Goal: Task Accomplishment & Management: Manage account settings

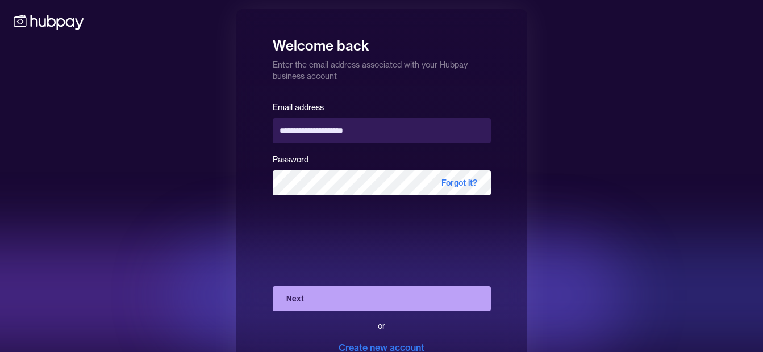
scroll to position [41, 0]
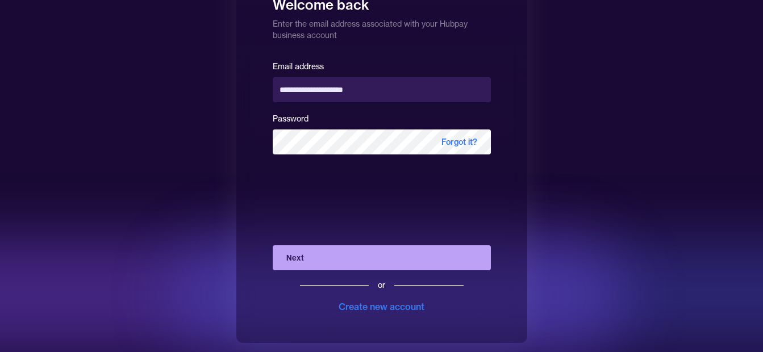
drag, startPoint x: 149, startPoint y: 209, endPoint x: 171, endPoint y: 202, distance: 23.3
click at [150, 209] on div "**********" at bounding box center [381, 155] width 763 height 393
drag, startPoint x: 359, startPoint y: 120, endPoint x: 358, endPoint y: 128, distance: 7.5
click at [359, 125] on div "Password Forgot it?" at bounding box center [382, 132] width 218 height 43
click at [358, 128] on div "Password Forgot it?" at bounding box center [382, 132] width 218 height 43
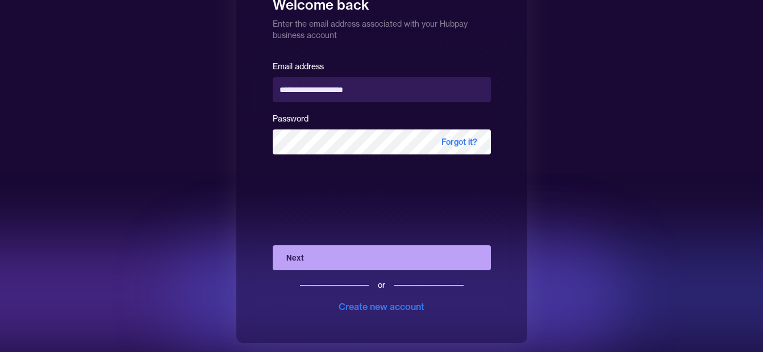
click at [355, 265] on button "Next" at bounding box center [382, 257] width 218 height 25
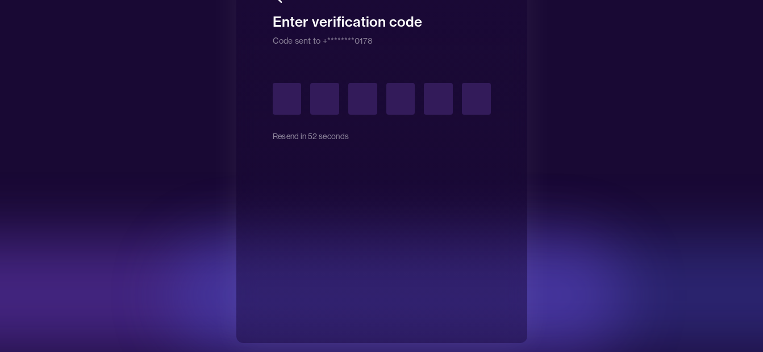
type input "*"
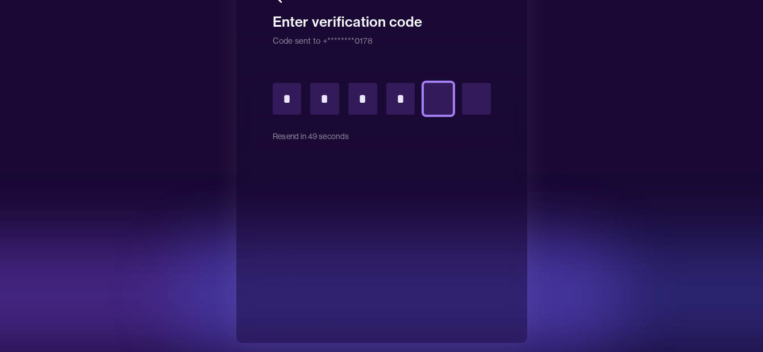
type input "*"
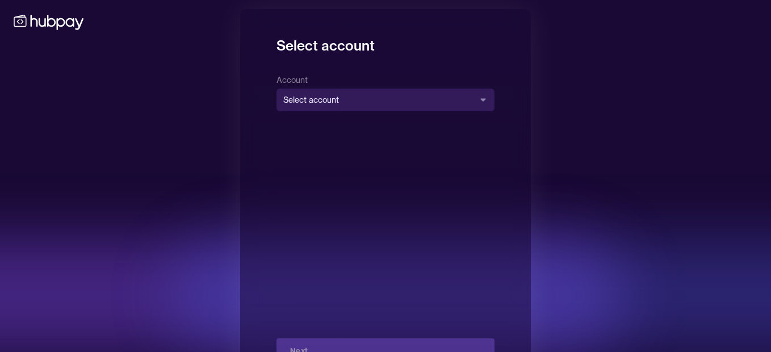
click at [390, 95] on body "**********" at bounding box center [385, 196] width 771 height 393
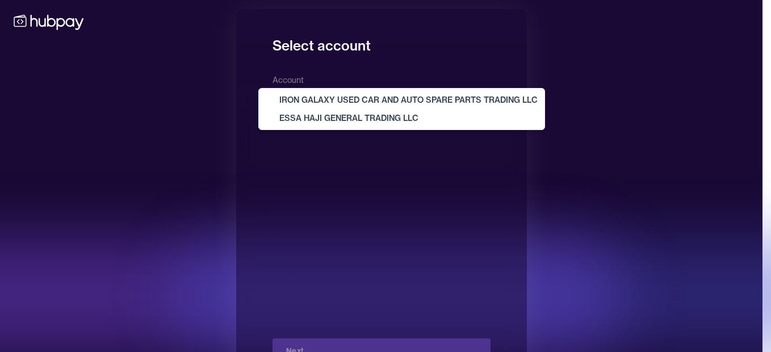
select select "**********"
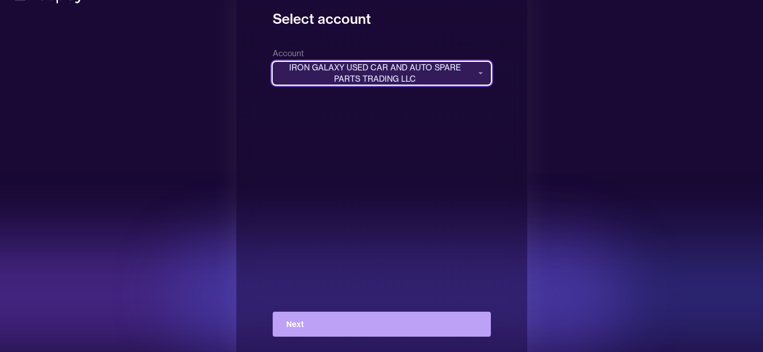
scroll to position [41, 0]
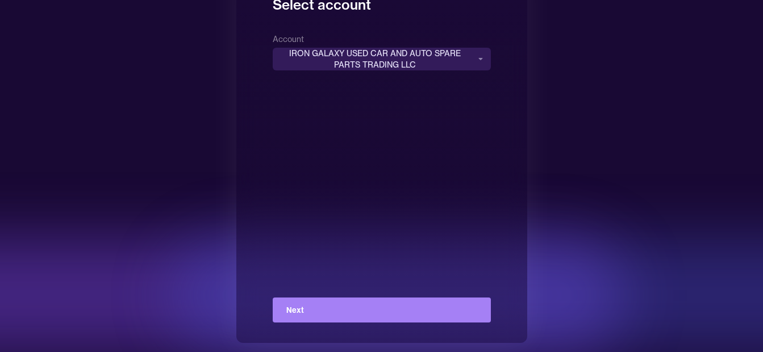
click at [337, 298] on button "Next" at bounding box center [382, 310] width 218 height 25
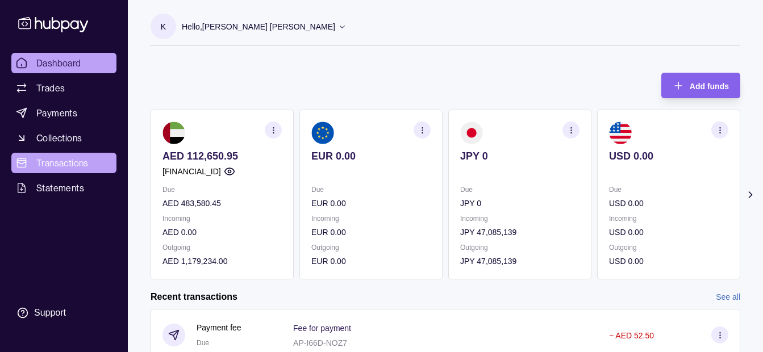
click at [70, 170] on link "Transactions" at bounding box center [63, 163] width 105 height 20
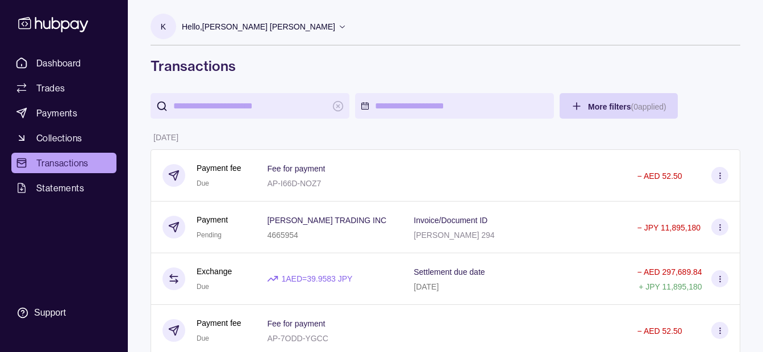
click at [271, 32] on p "Hello, [PERSON_NAME] [PERSON_NAME]" at bounding box center [258, 26] width 153 height 12
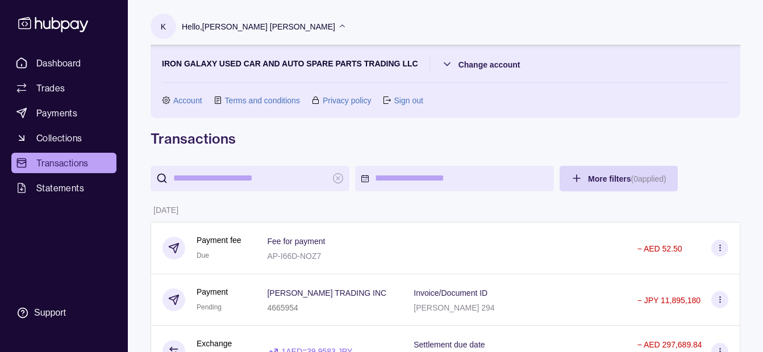
click at [271, 32] on p "Hello, [PERSON_NAME] [PERSON_NAME]" at bounding box center [258, 26] width 153 height 12
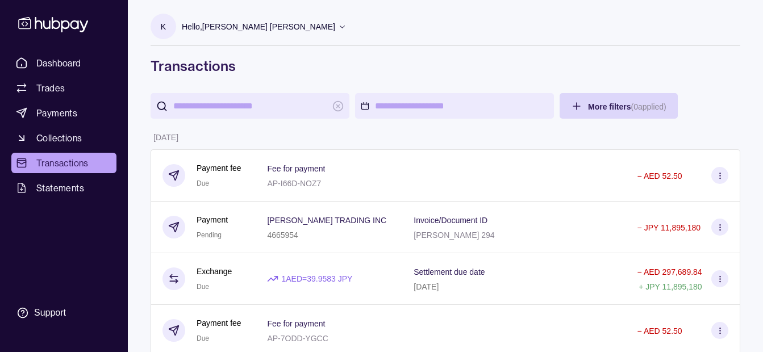
click at [250, 28] on p "Hello, [PERSON_NAME] [PERSON_NAME]" at bounding box center [258, 26] width 153 height 12
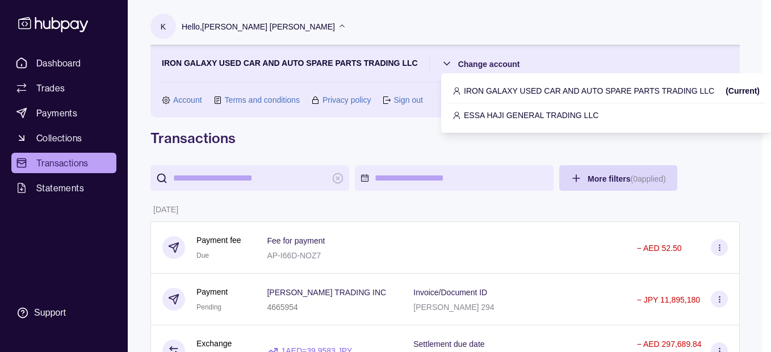
click at [466, 114] on p "ESSA HAJI GENERAL TRADING LLC" at bounding box center [531, 115] width 135 height 12
